Goal: Task Accomplishment & Management: Manage account settings

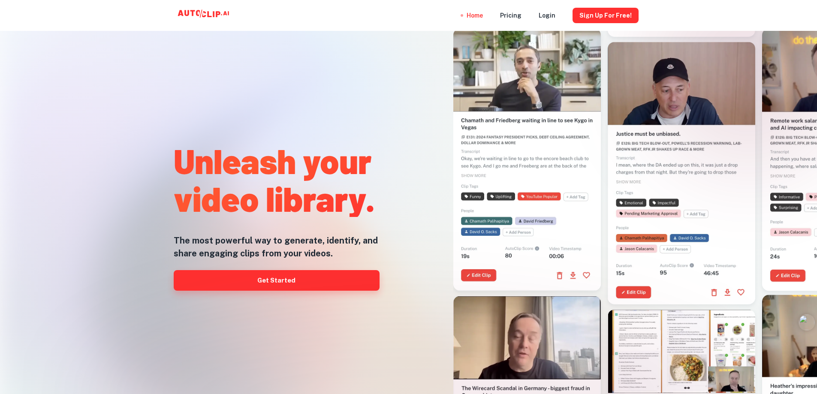
click at [307, 284] on link "Get Started" at bounding box center [277, 280] width 206 height 21
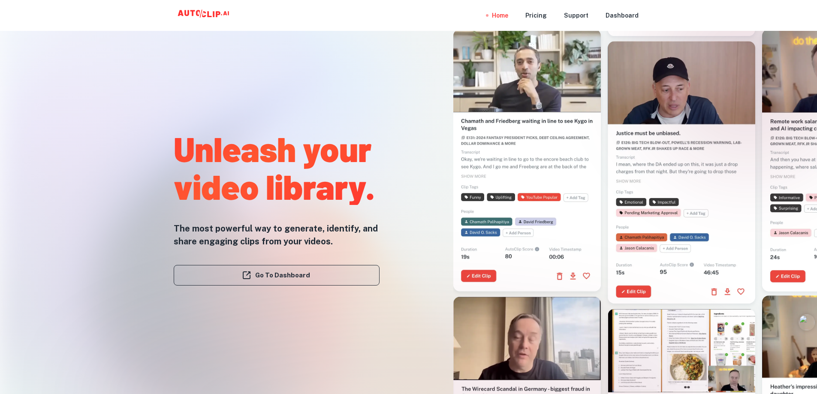
click at [316, 274] on link "Go To Dashboard" at bounding box center [277, 275] width 206 height 21
